Goal: Task Accomplishment & Management: Manage account settings

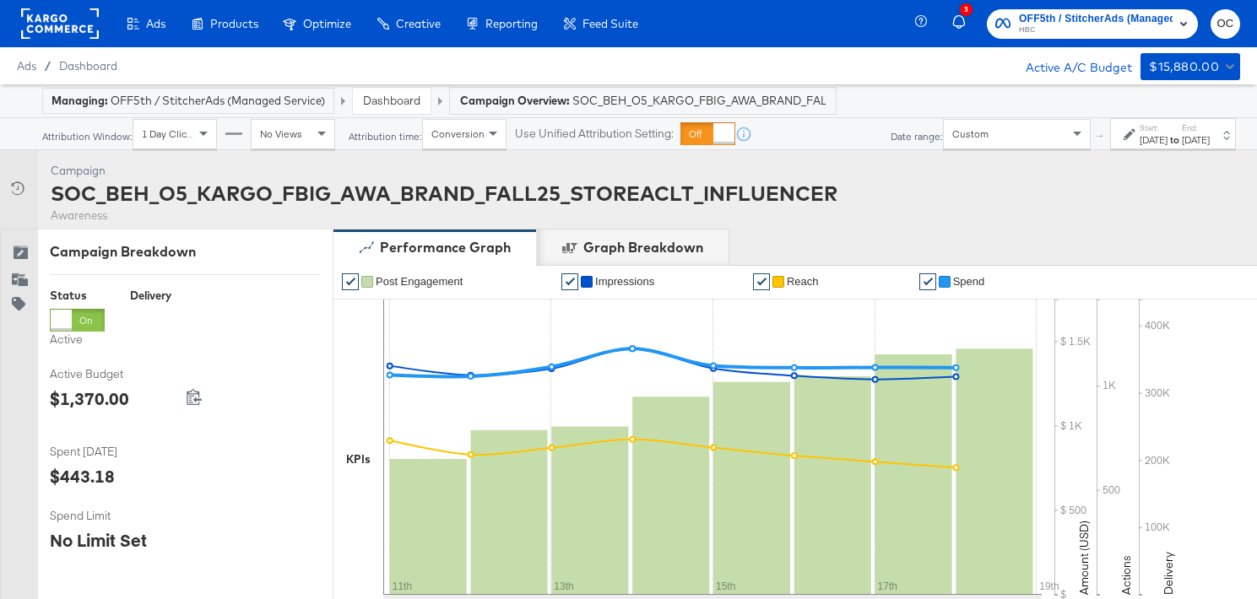
click at [404, 100] on link "Dashboard" at bounding box center [391, 100] width 57 height 15
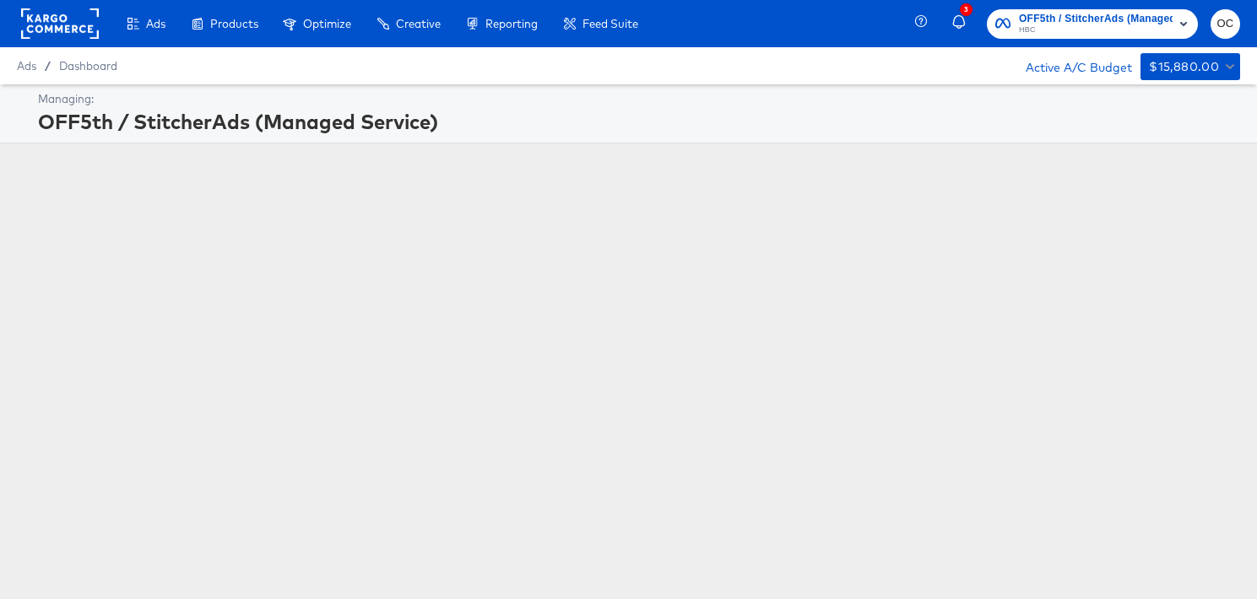
click at [1022, 26] on span "HBC" at bounding box center [1096, 31] width 154 height 14
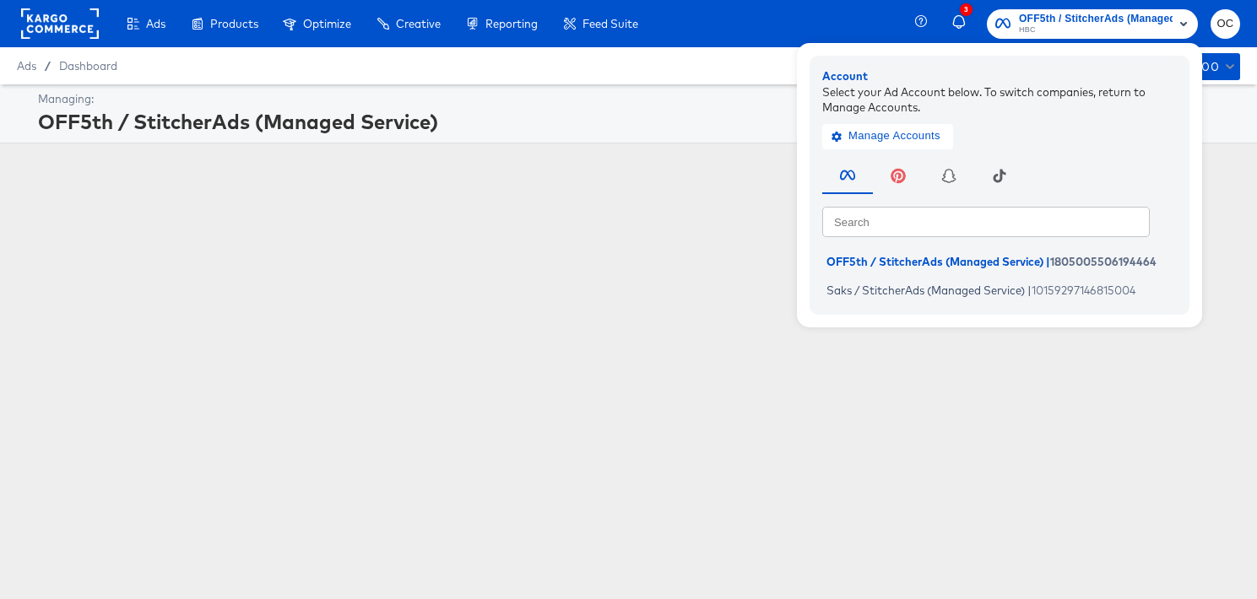
click at [636, 60] on div "Ads / Dashboard Active A/C Budget $15,880.00" at bounding box center [628, 65] width 1257 height 37
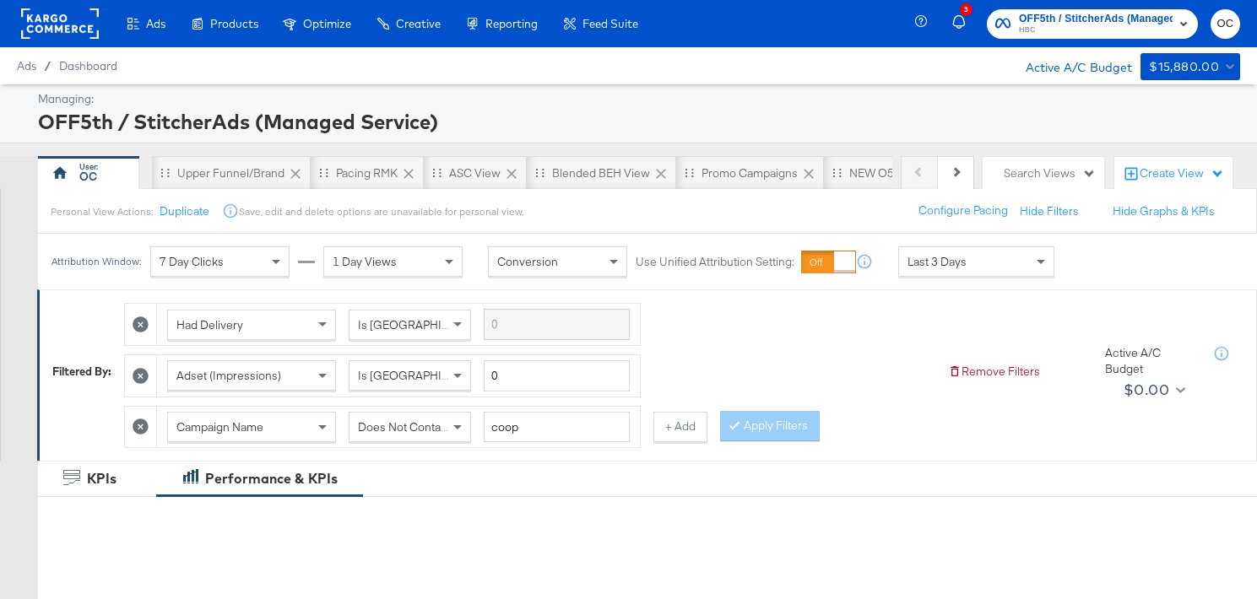
click at [68, 34] on rect at bounding box center [60, 23] width 78 height 30
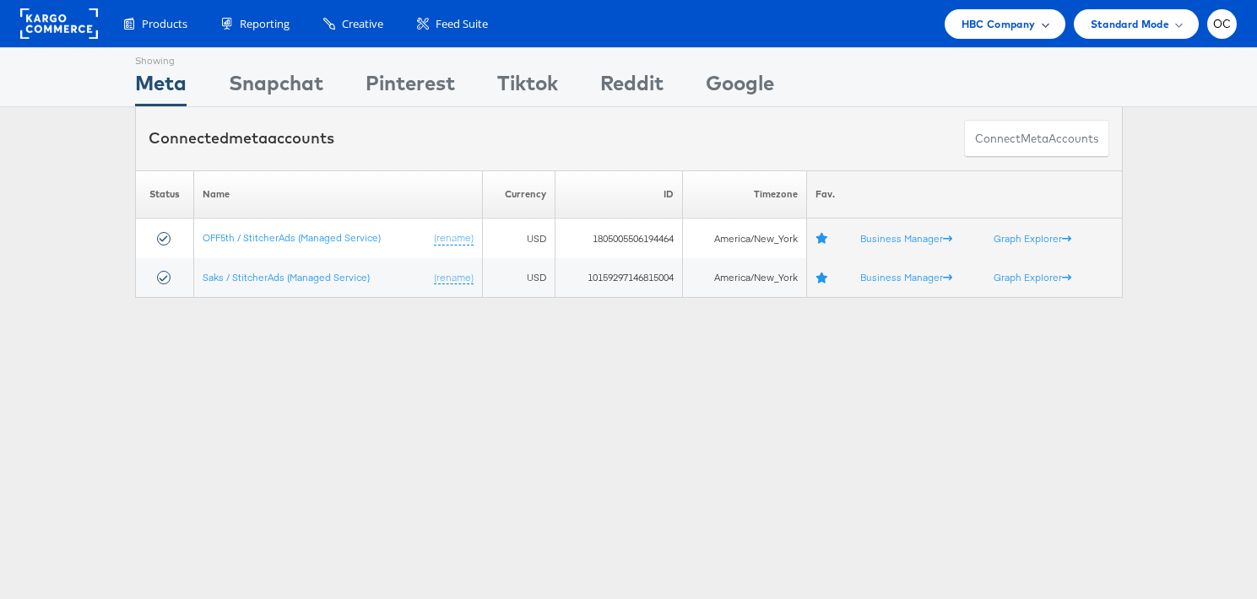
click at [992, 26] on span "HBC Company" at bounding box center [998, 24] width 74 height 18
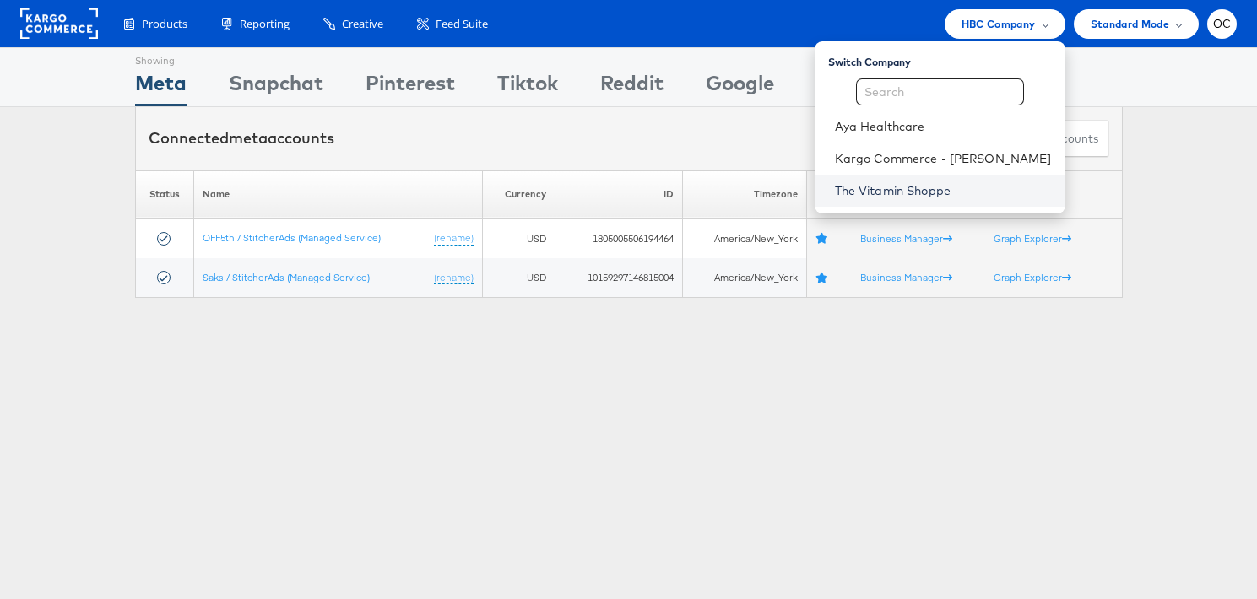
click at [903, 187] on link "The Vitamin Shoppe" at bounding box center [943, 190] width 217 height 17
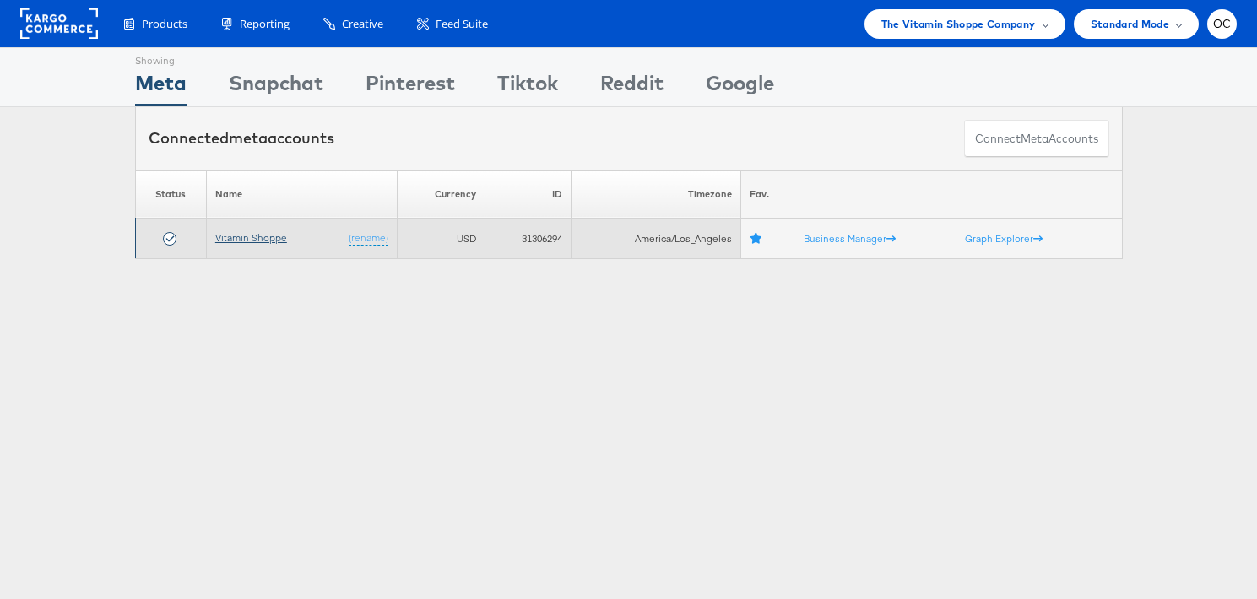
click at [278, 241] on link "Vitamin Shoppe" at bounding box center [251, 237] width 72 height 13
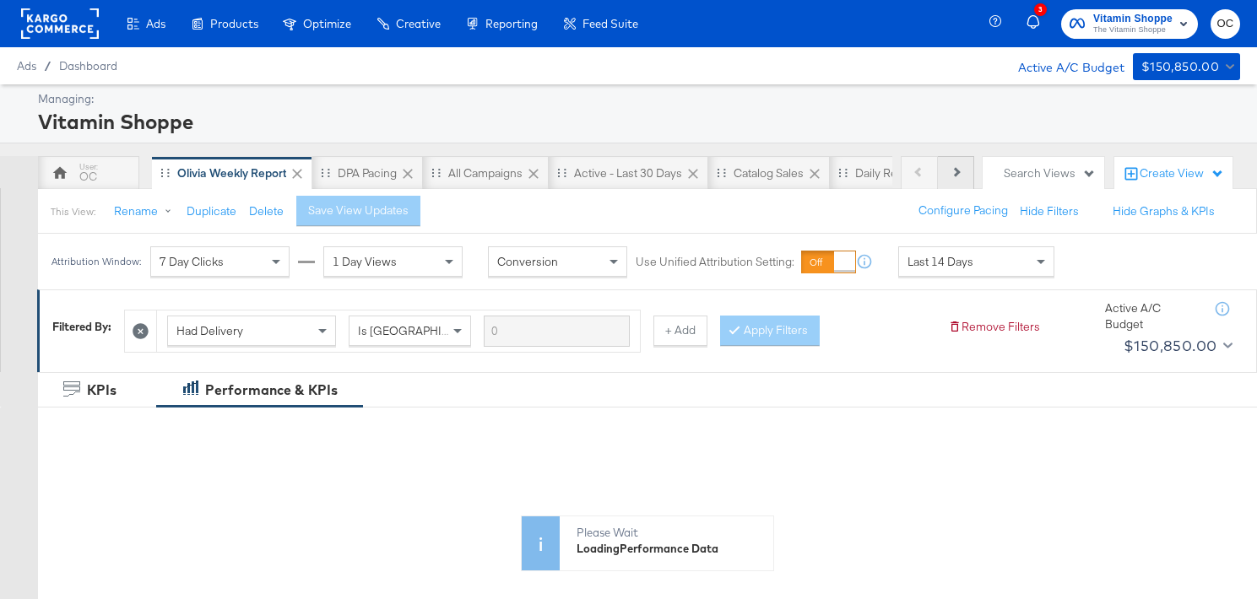
click at [948, 177] on button "Next" at bounding box center [956, 173] width 36 height 34
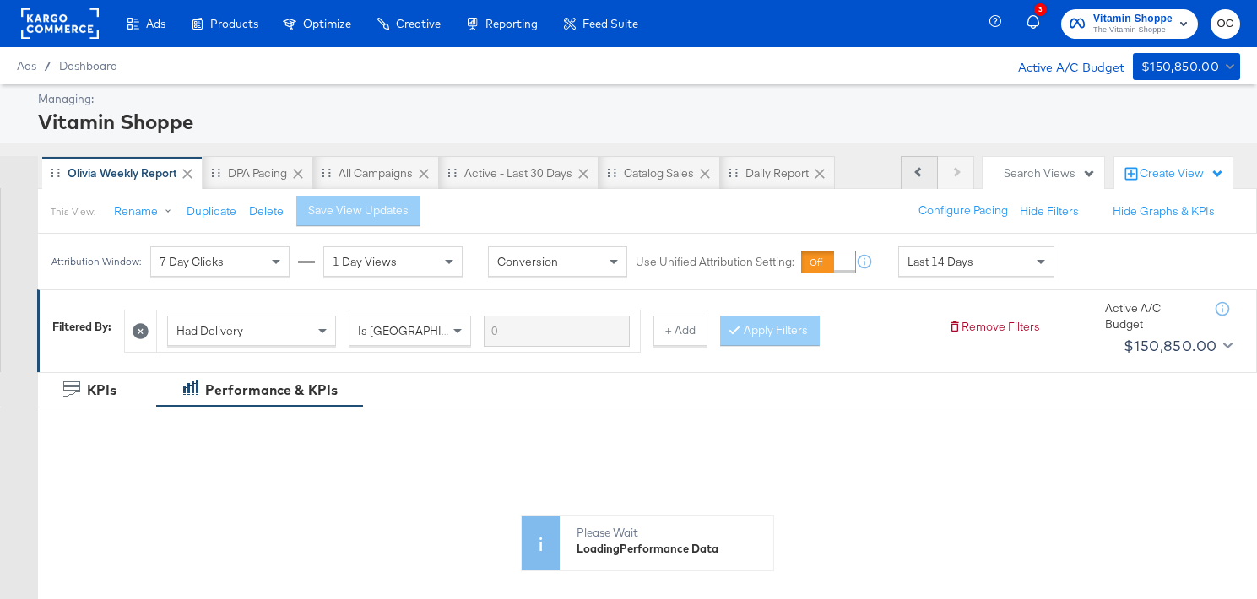
click at [916, 174] on icon at bounding box center [918, 171] width 9 height 9
click at [96, 182] on div "OC" at bounding box center [88, 177] width 18 height 16
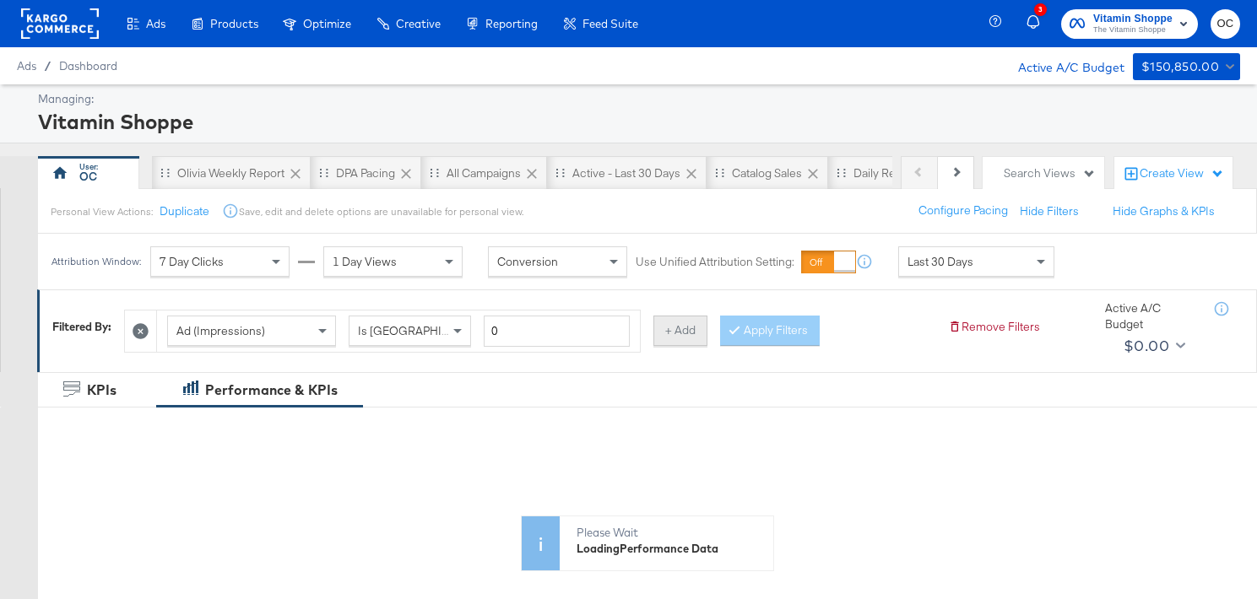
click at [681, 331] on button "+ Add" at bounding box center [680, 331] width 54 height 30
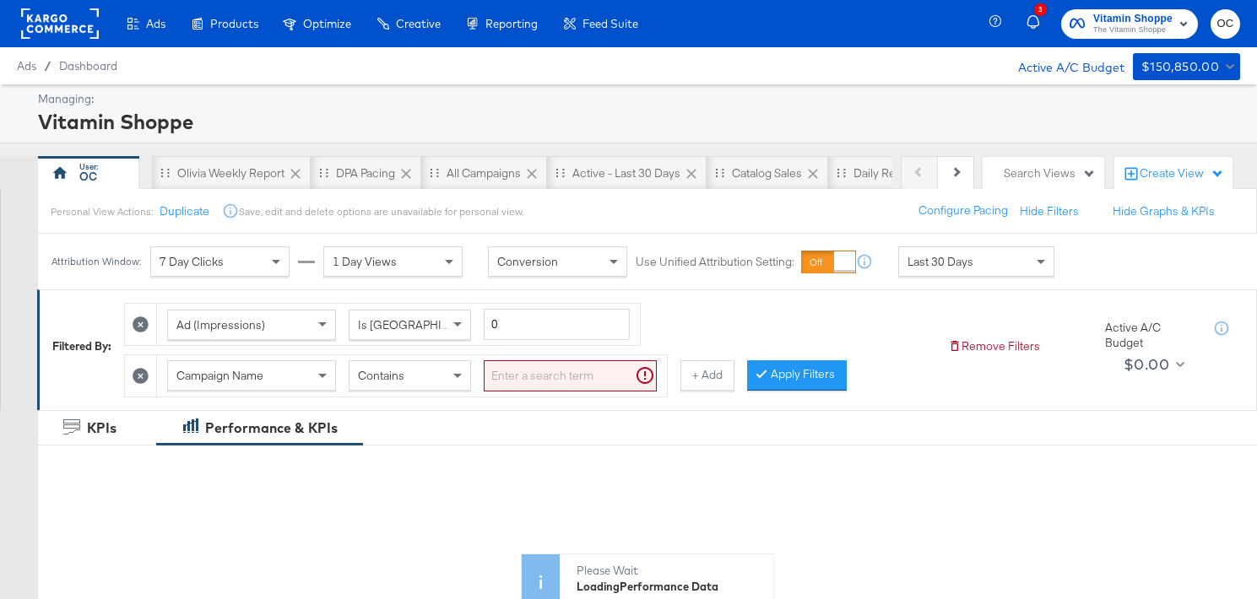
click at [533, 377] on input "search" at bounding box center [570, 375] width 173 height 31
type input "creatine"
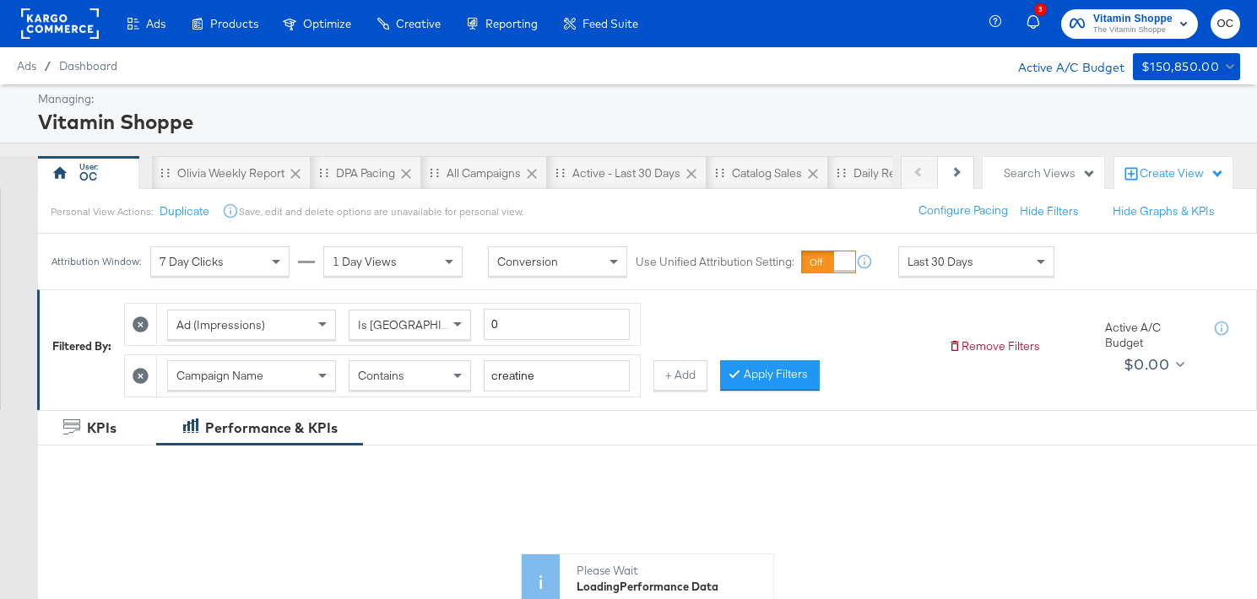
click at [896, 263] on div "Attribution Window: 7 Day Clicks 1 Day Views Conversion Use Unified Attribution…" at bounding box center [556, 262] width 1037 height 56
click at [929, 268] on span "Last 30 Days" at bounding box center [940, 261] width 66 height 15
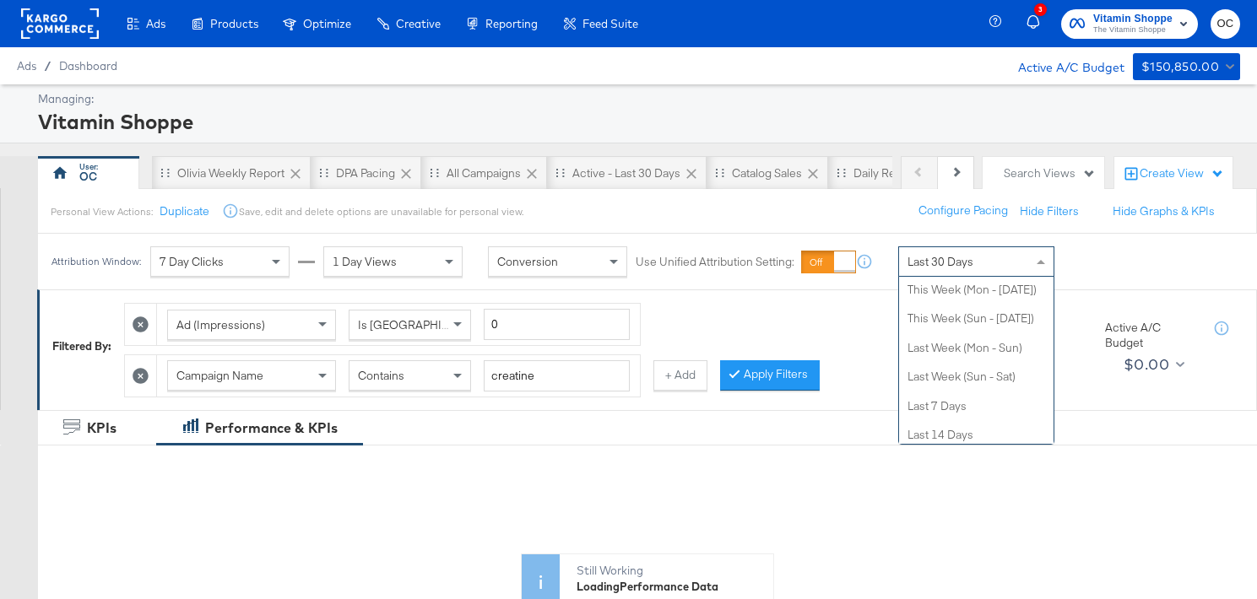
scroll to position [58, 0]
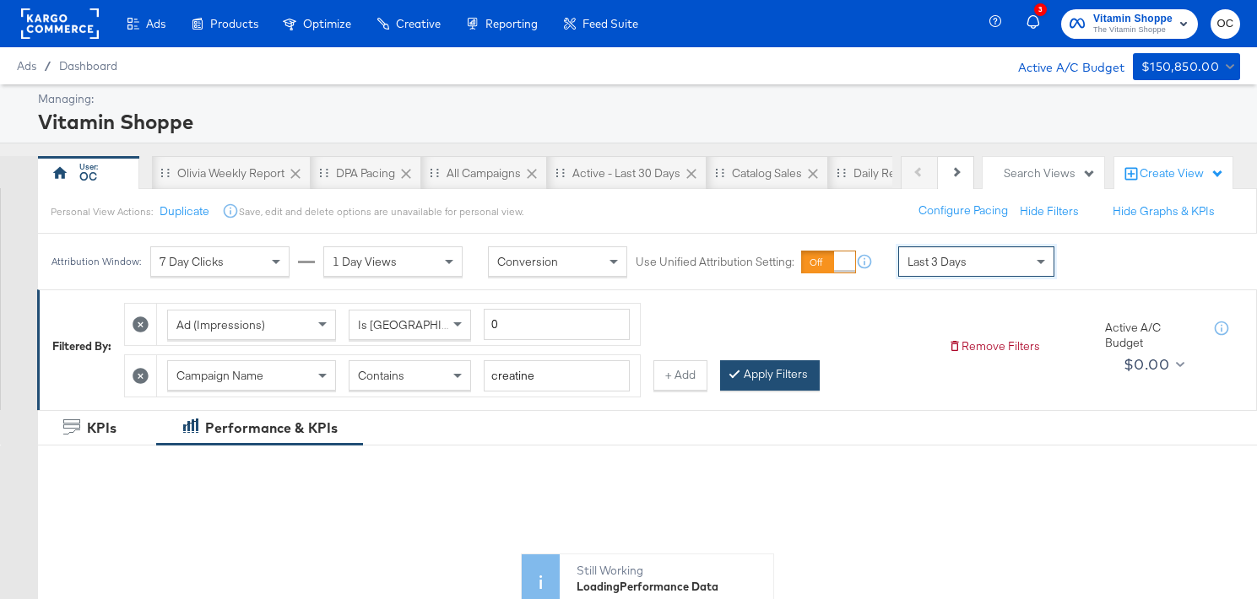
click at [745, 385] on button "Apply Filters" at bounding box center [770, 375] width 100 height 30
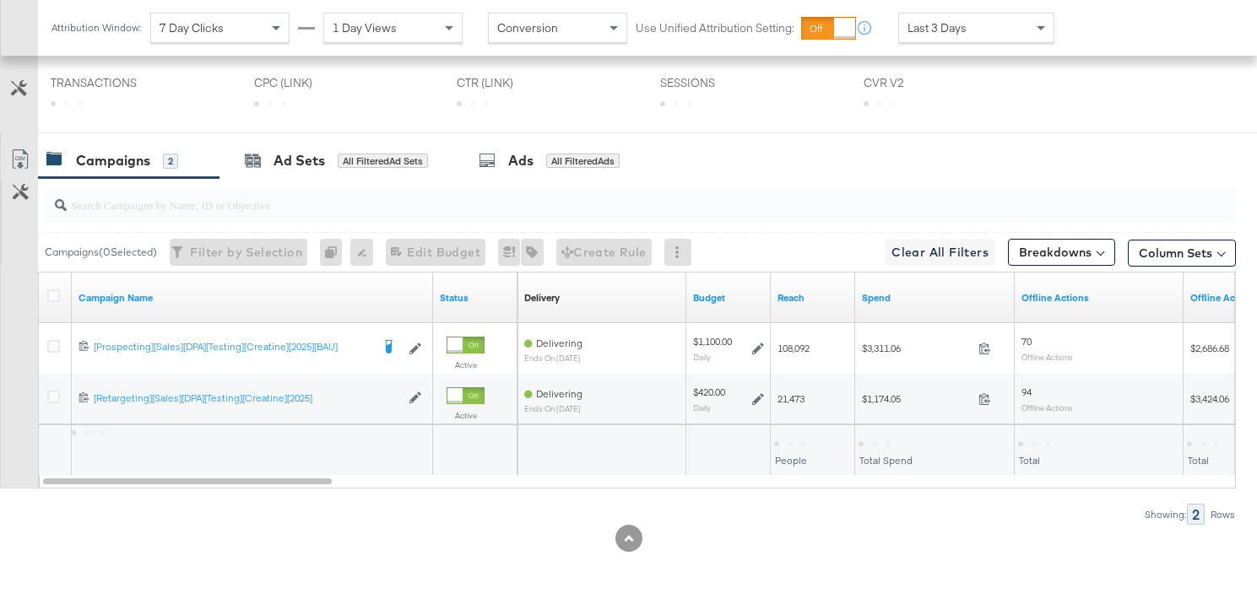
scroll to position [805, 0]
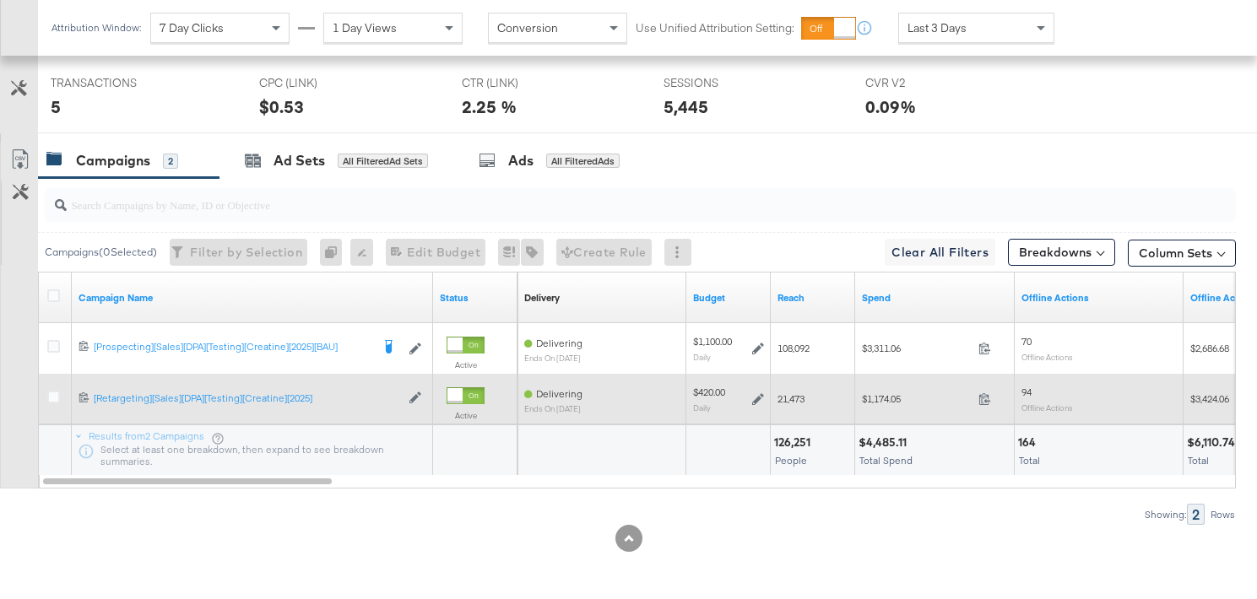
click at [758, 398] on icon at bounding box center [758, 399] width 12 height 12
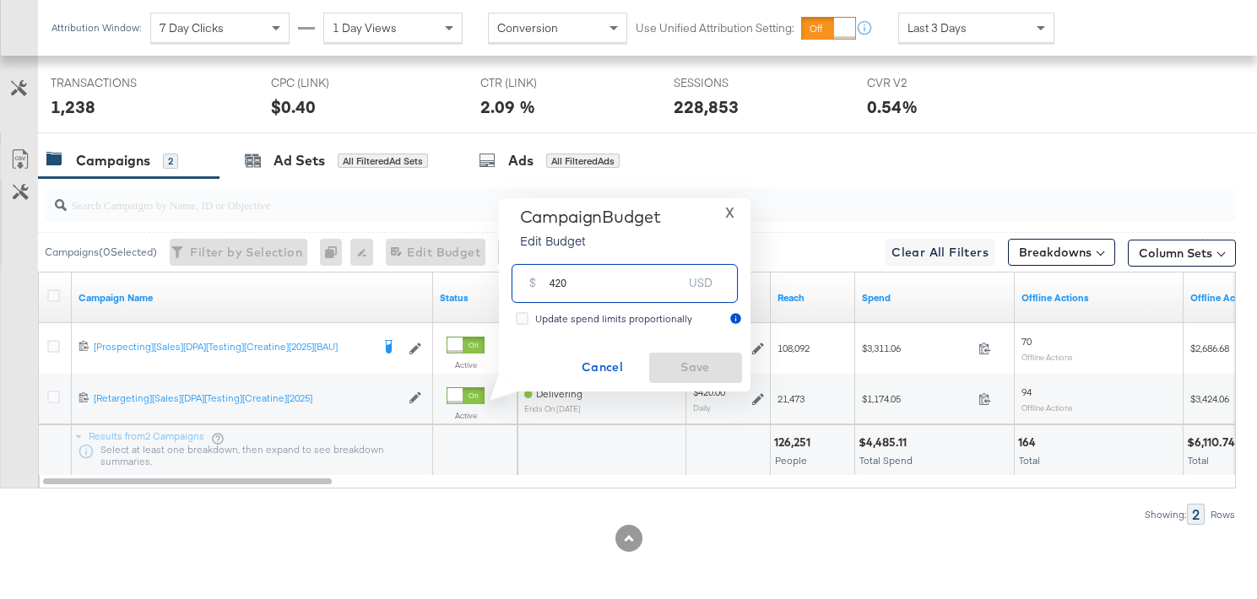
drag, startPoint x: 555, startPoint y: 284, endPoint x: 533, endPoint y: 284, distance: 21.9
click at [533, 284] on div "$ 420 USD" at bounding box center [625, 283] width 226 height 38
type input "320"
click at [713, 372] on span "Save" at bounding box center [695, 367] width 79 height 21
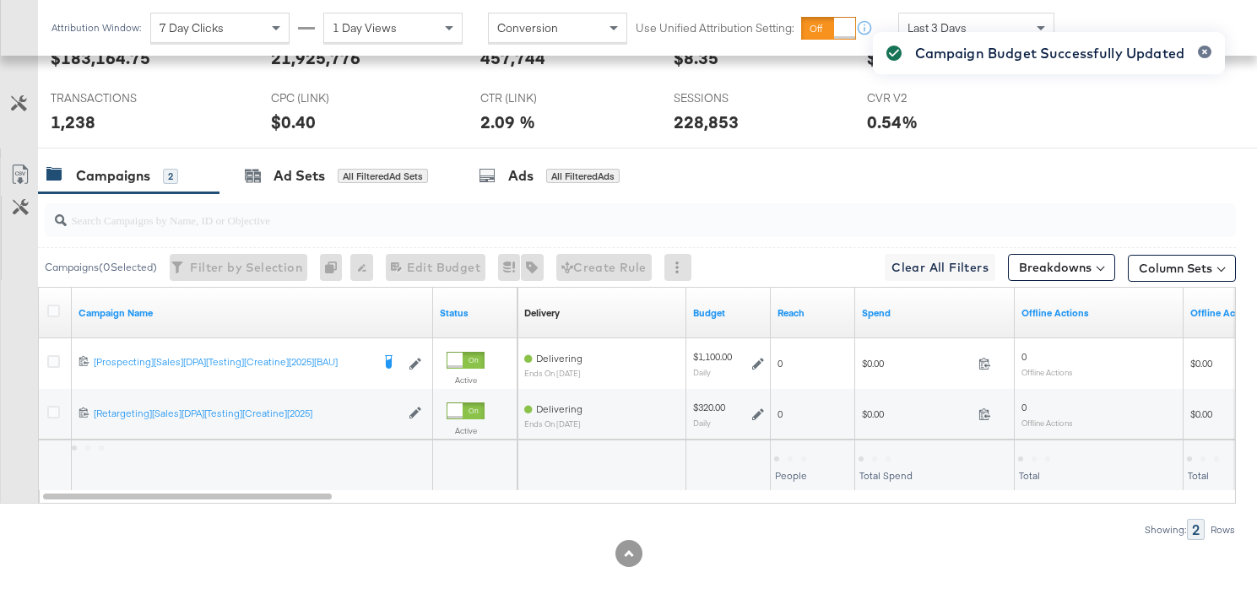
scroll to position [784, 0]
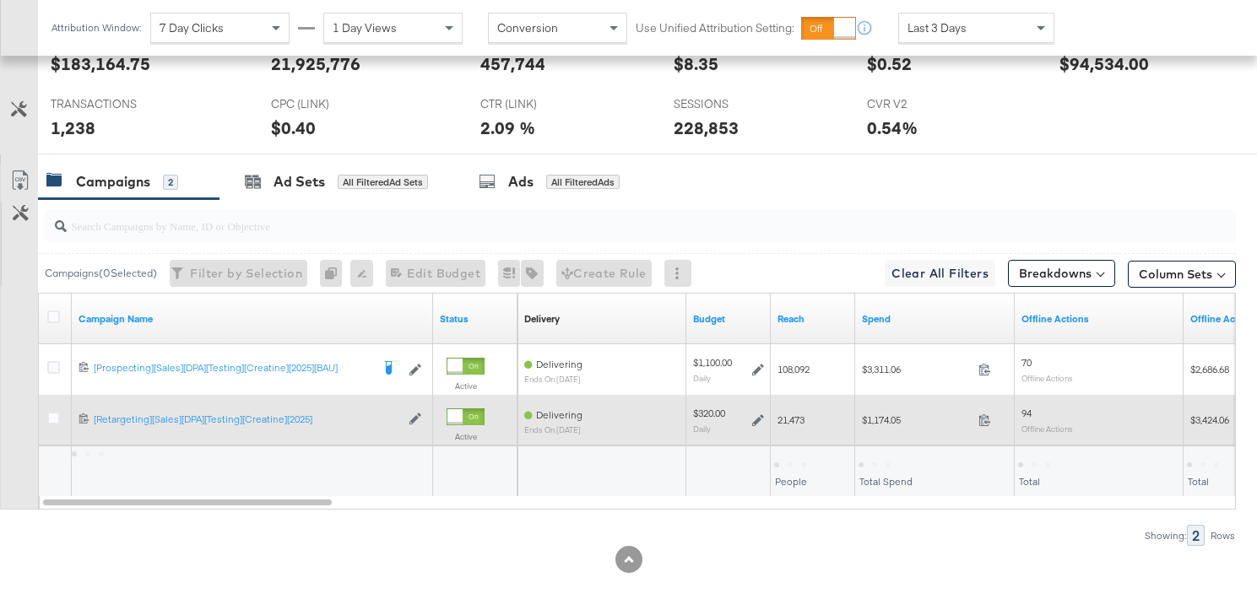
click at [755, 421] on icon at bounding box center [758, 420] width 12 height 12
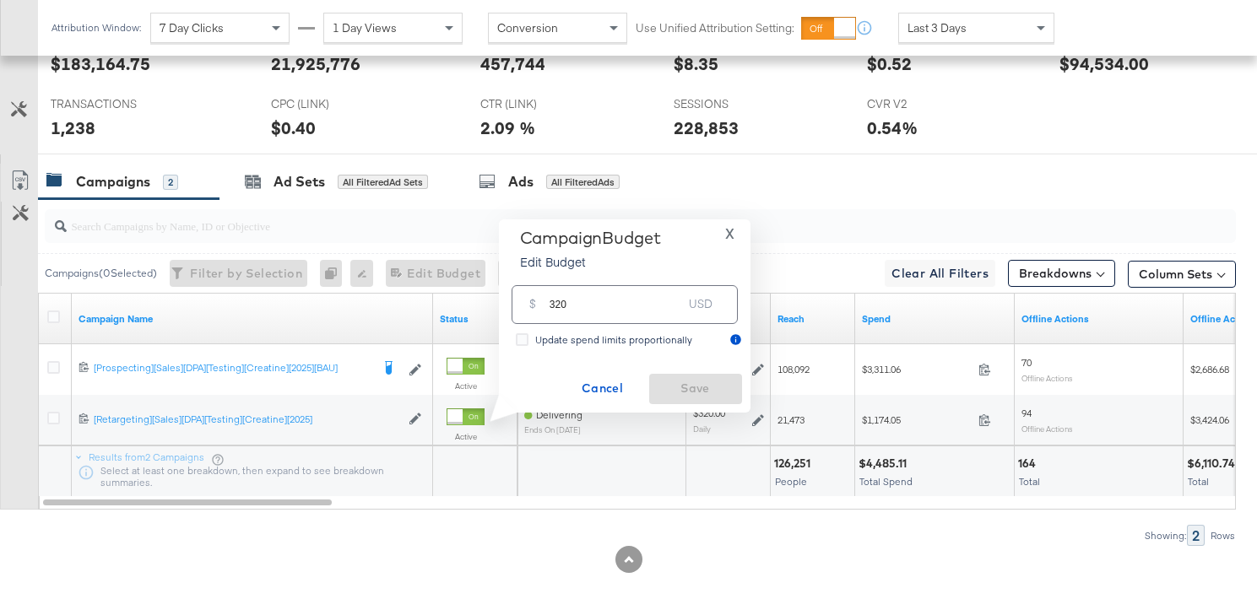
click at [560, 307] on input "320" at bounding box center [616, 297] width 133 height 36
type input "300"
click at [704, 385] on span "Save" at bounding box center [695, 388] width 79 height 21
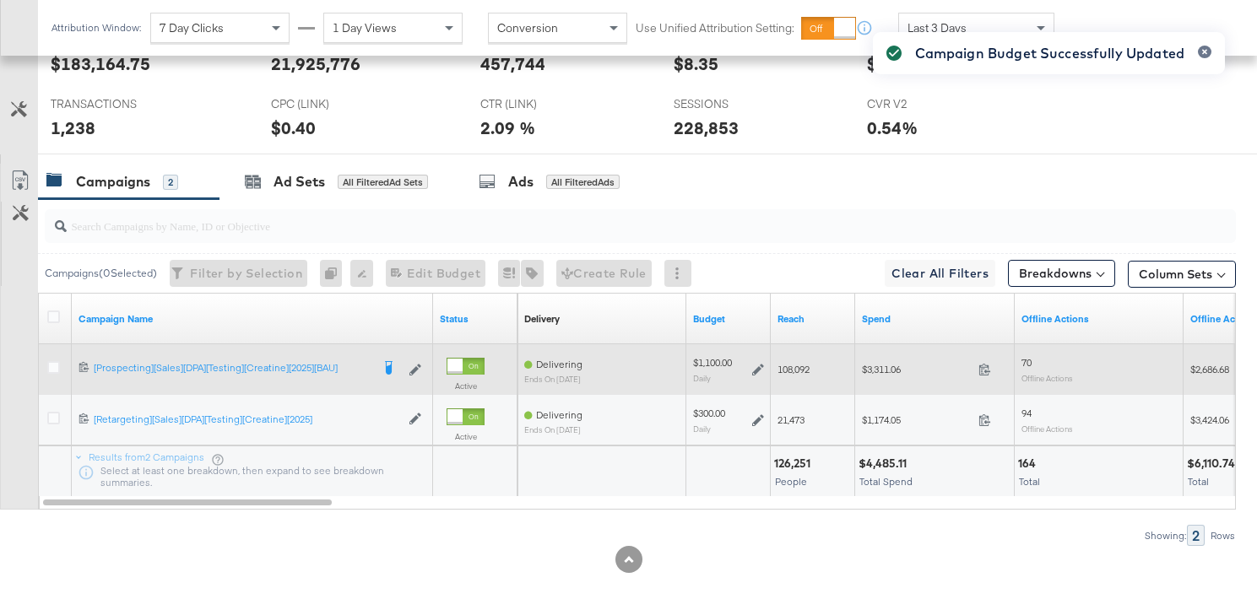
click at [757, 367] on icon at bounding box center [758, 370] width 12 height 12
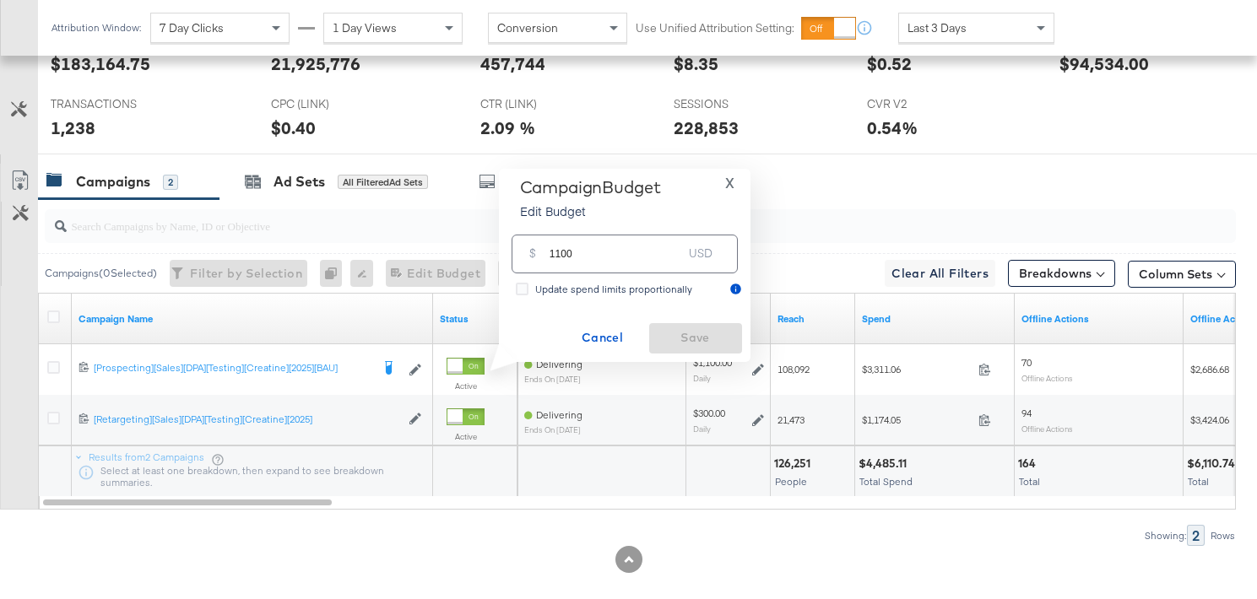
click at [560, 254] on input "1100" at bounding box center [616, 247] width 133 height 36
type input "1000"
click at [714, 338] on span "Save" at bounding box center [695, 338] width 79 height 21
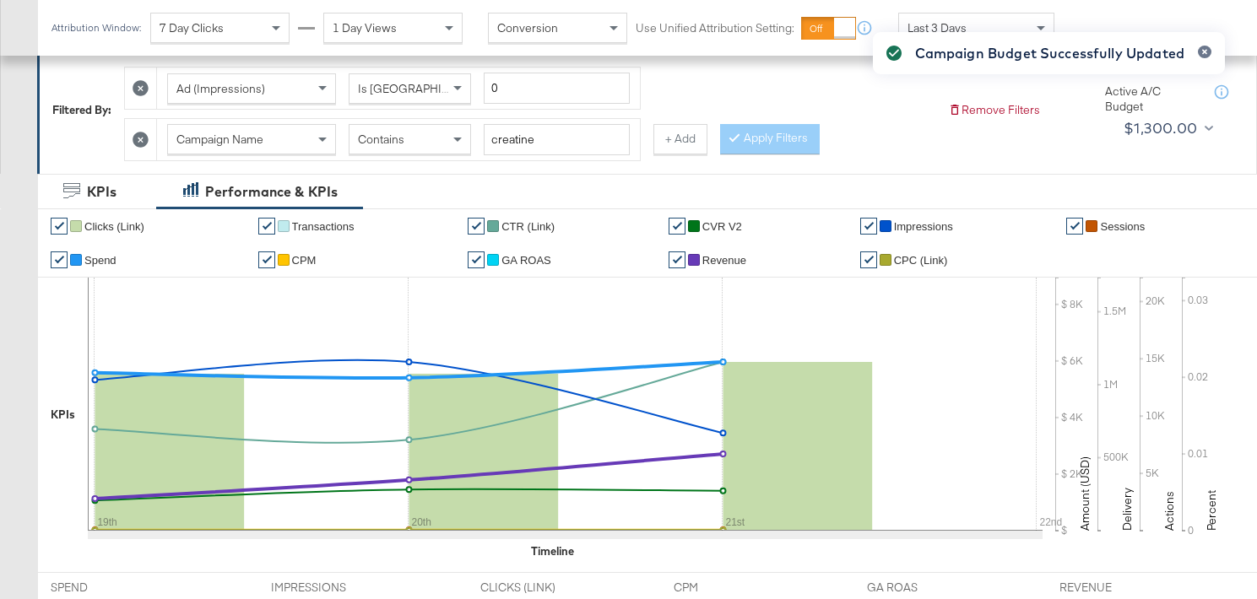
scroll to position [0, 0]
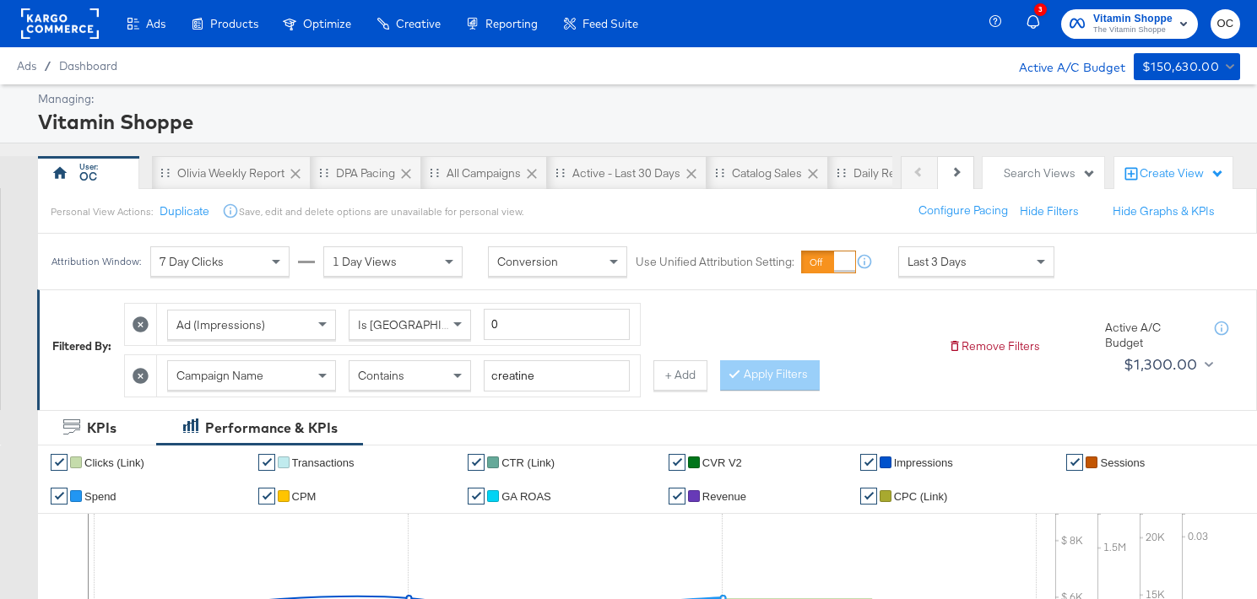
click at [95, 38] on rect at bounding box center [60, 23] width 78 height 30
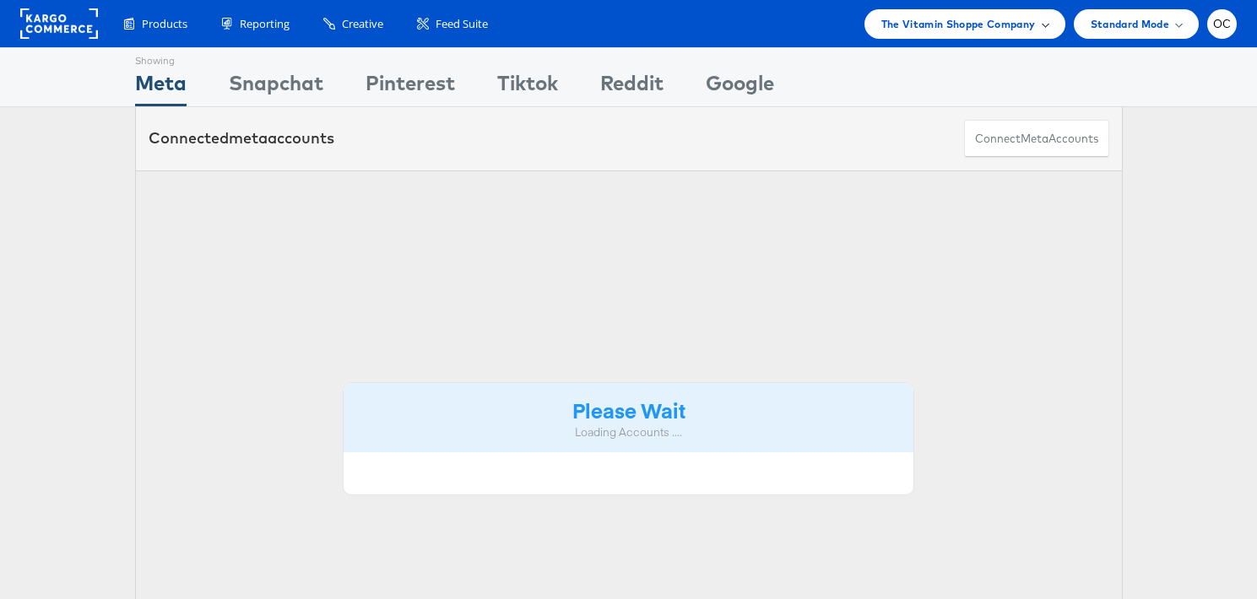
click at [976, 22] on span "The Vitamin Shoppe Company" at bounding box center [958, 24] width 154 height 18
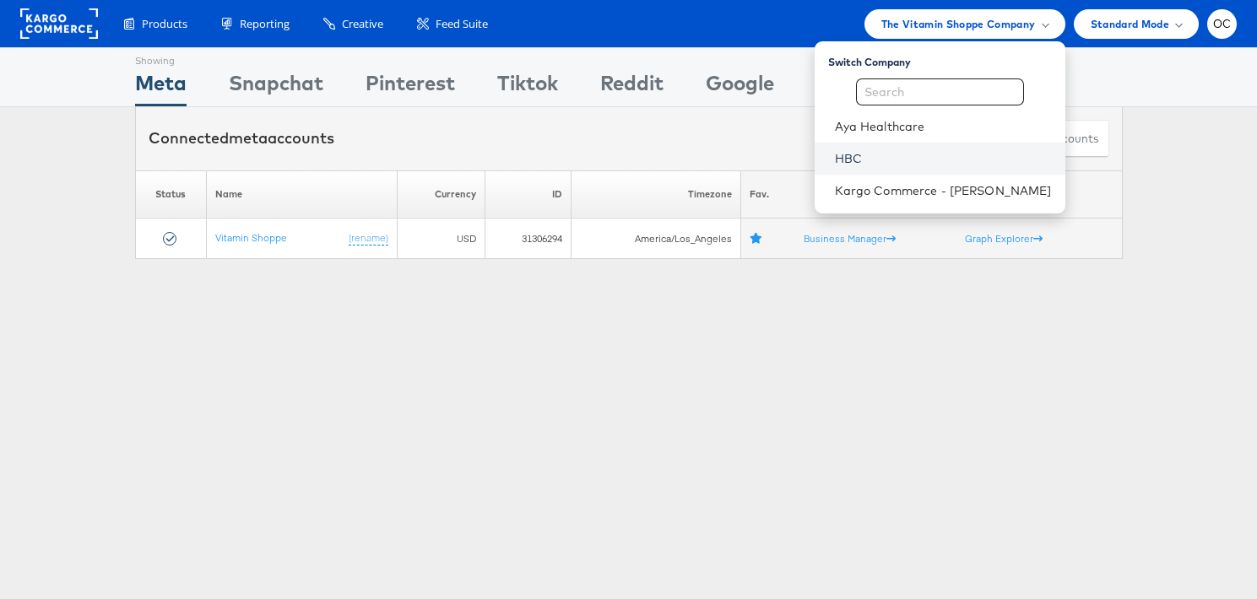
click at [881, 158] on link "HBC" at bounding box center [943, 158] width 217 height 17
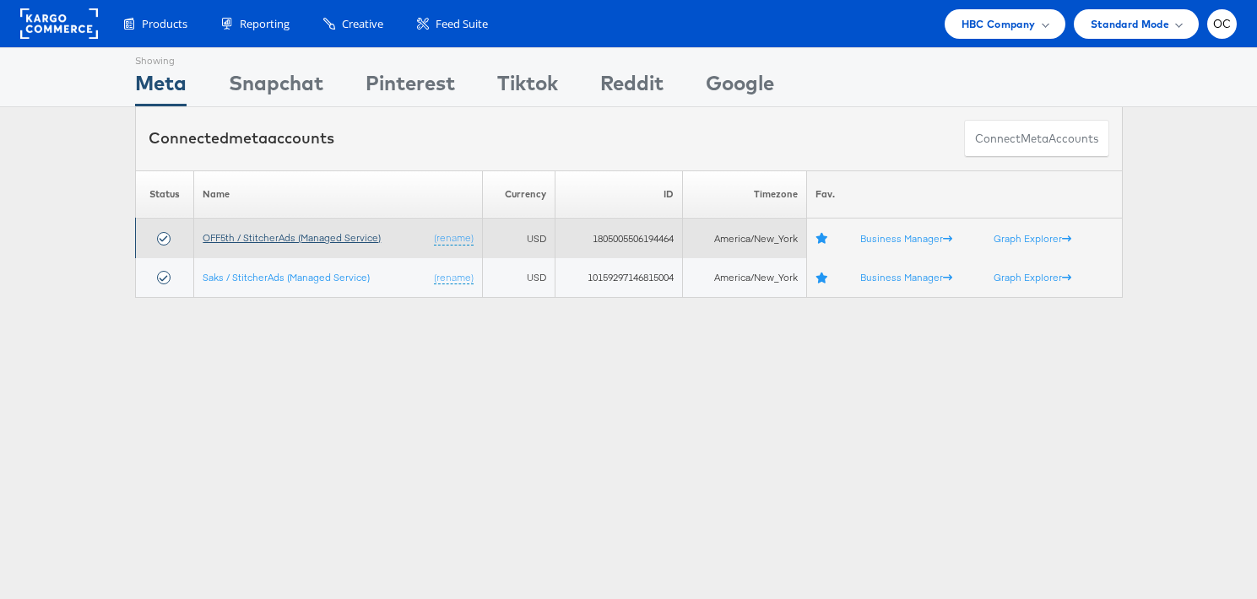
click at [259, 234] on link "OFF5th / StitcherAds (Managed Service)" at bounding box center [292, 237] width 178 height 13
